Goal: Book appointment/travel/reservation

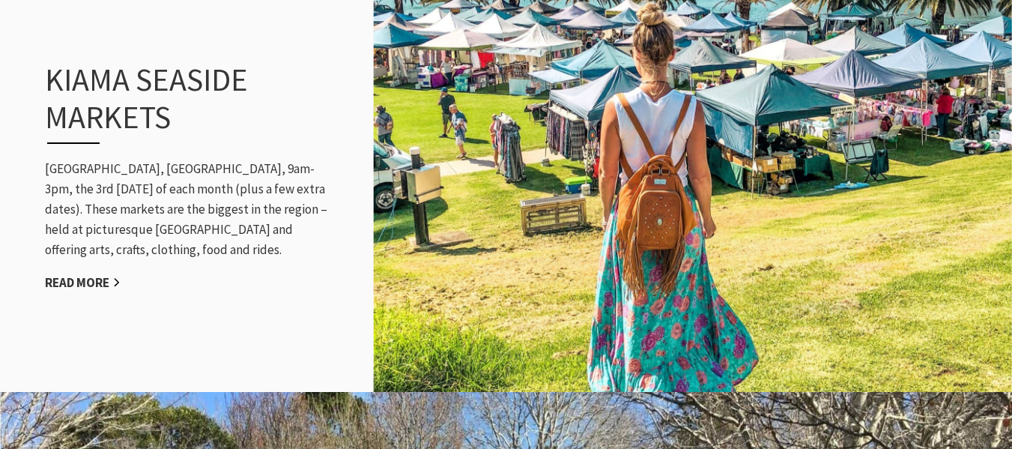
scroll to position [1511, 0]
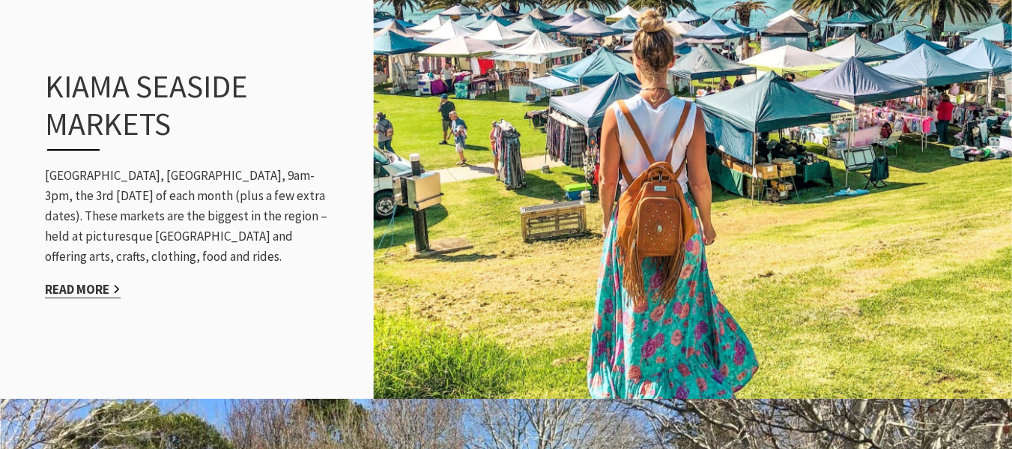
click at [94, 281] on link "Read More" at bounding box center [83, 289] width 76 height 17
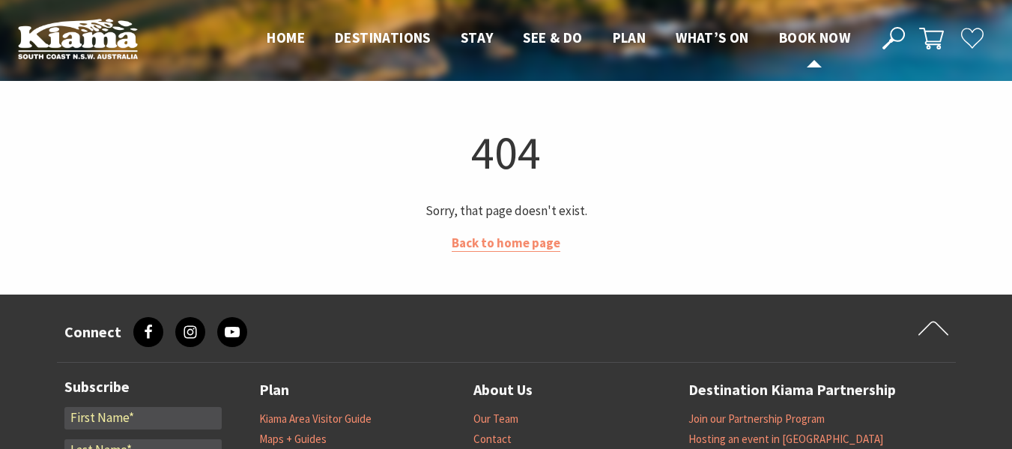
click at [806, 34] on span "Book now" at bounding box center [814, 37] width 71 height 18
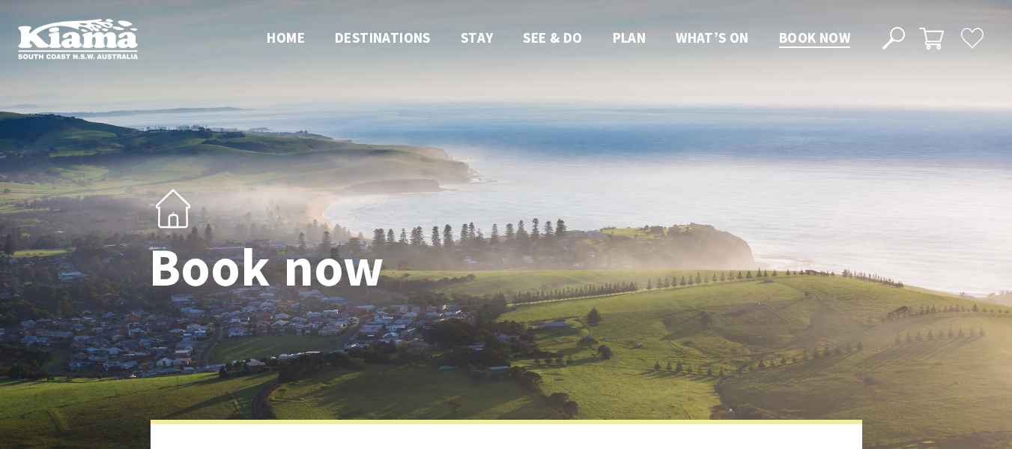
select select "3"
select select "2"
